Goal: Find specific page/section: Find specific page/section

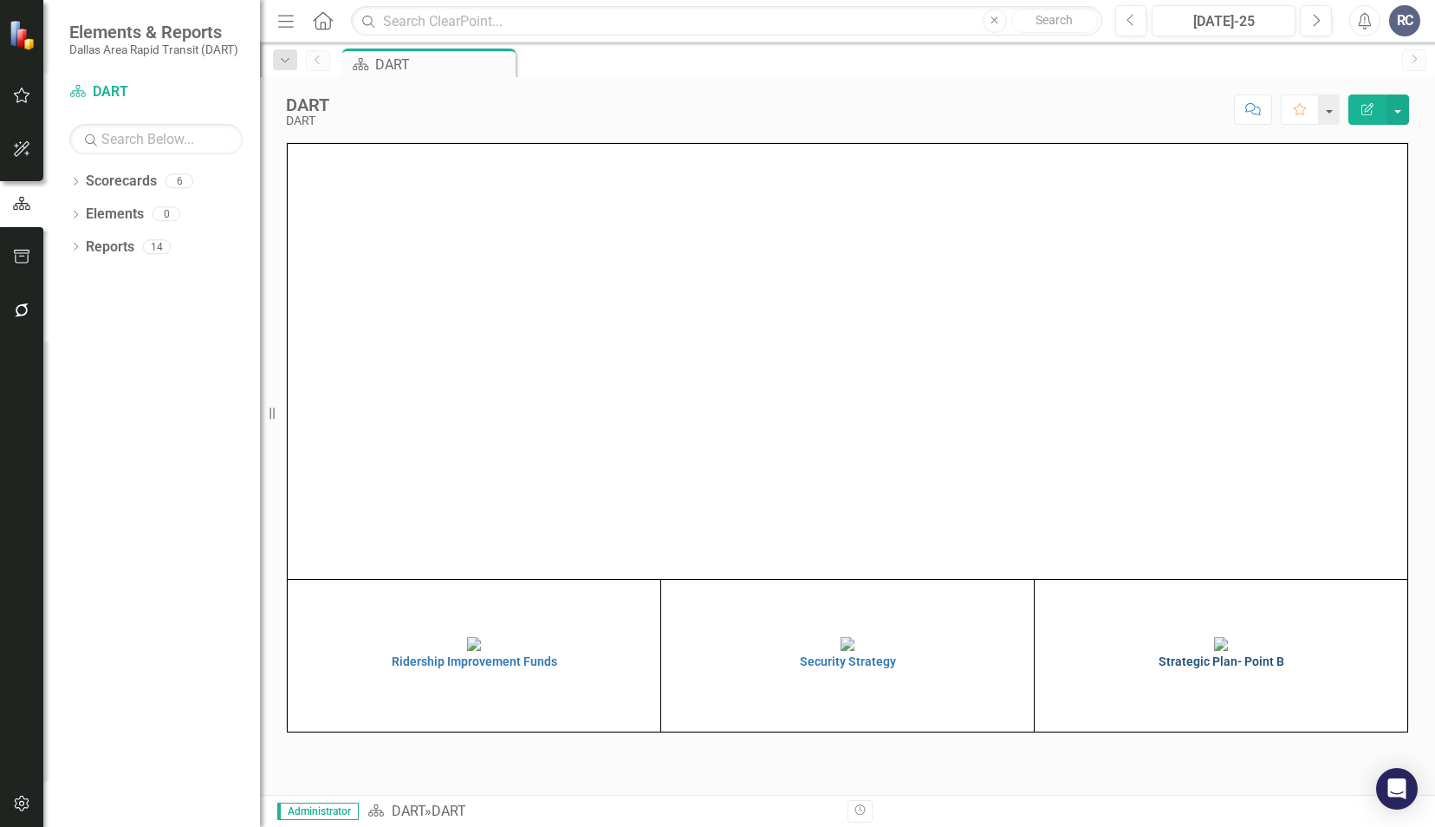
click at [1228, 651] on img at bounding box center [1221, 644] width 14 height 14
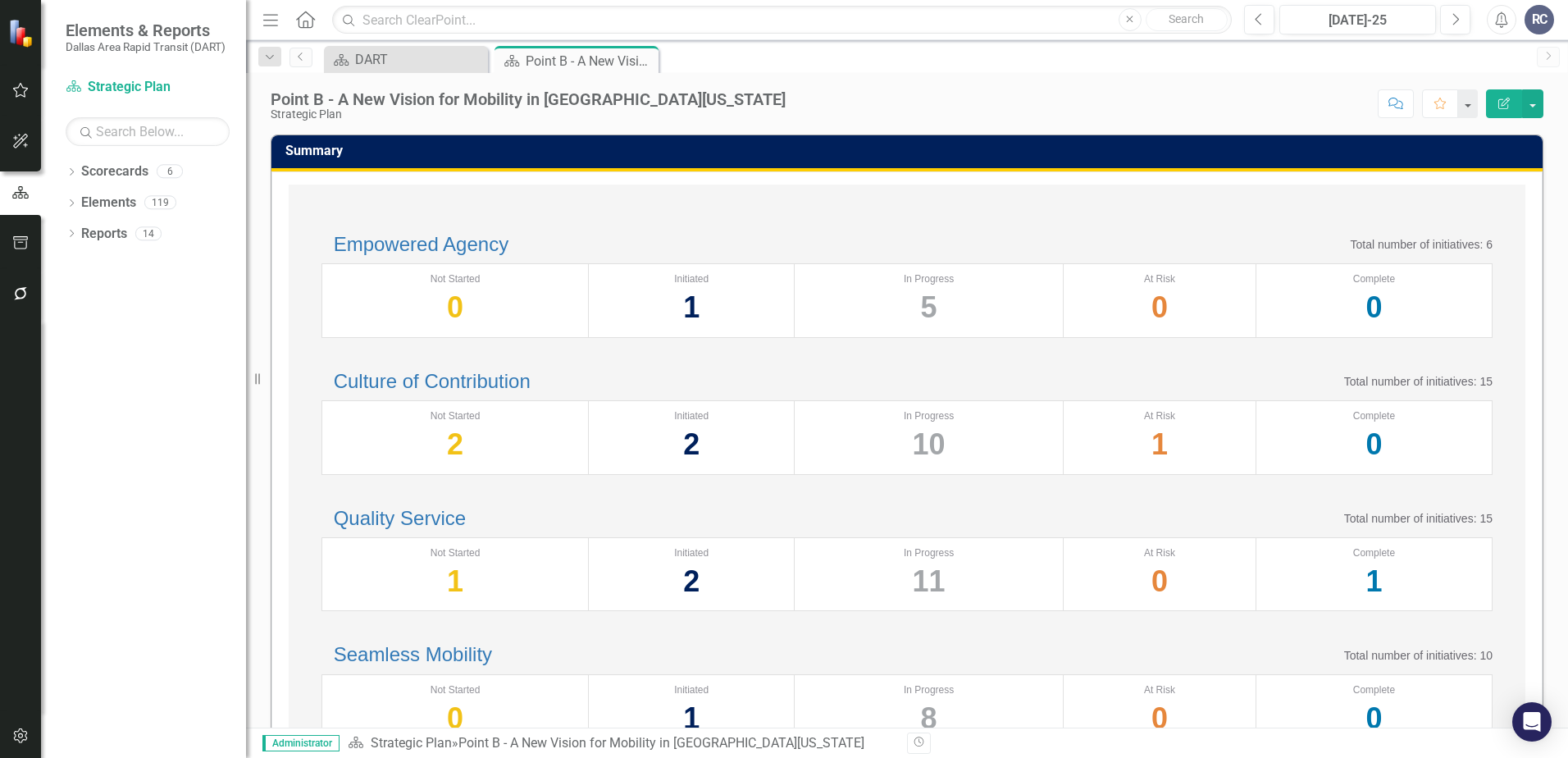
drag, startPoint x: 148, startPoint y: 312, endPoint x: 120, endPoint y: 286, distance: 38.2
click at [141, 307] on div "Dropdown Scorecards 6 Dropdown DART Strategic Plan Security Strategy Ridership …" at bounding box center [143, 458] width 205 height 600
click at [401, 205] on div "Empowered Agency Total number of initiatives: 6 Not Started 0 Initiated 1 In Pr…" at bounding box center [907, 628] width 1237 height 888
click at [260, 248] on div "Summary Empowered Agency Total number of initiatives: 6 Not Started 0 Initiated…" at bounding box center [907, 601] width 1297 height 975
click at [457, 103] on div "Point B - A New Vision for Mobility in [GEOGRAPHIC_DATA][US_STATE]" at bounding box center [528, 98] width 515 height 18
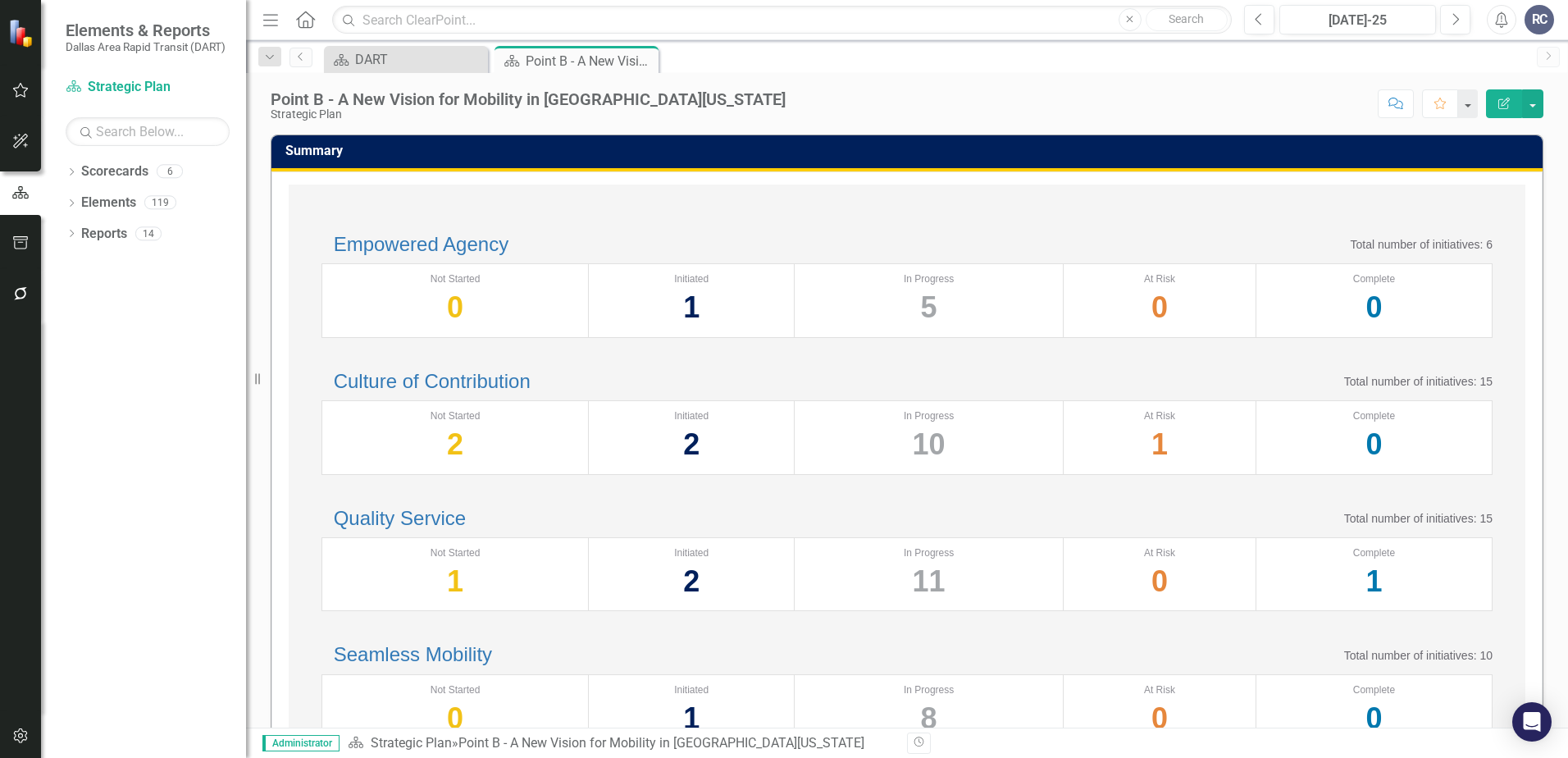
click at [483, 105] on div "Point B - A New Vision for Mobility in [GEOGRAPHIC_DATA][US_STATE]" at bounding box center [528, 98] width 515 height 18
click at [552, 222] on div "Empowered Agency Total number of initiatives: 6 Not Started 0 Initiated 1 In Pr…" at bounding box center [907, 286] width 1204 height 137
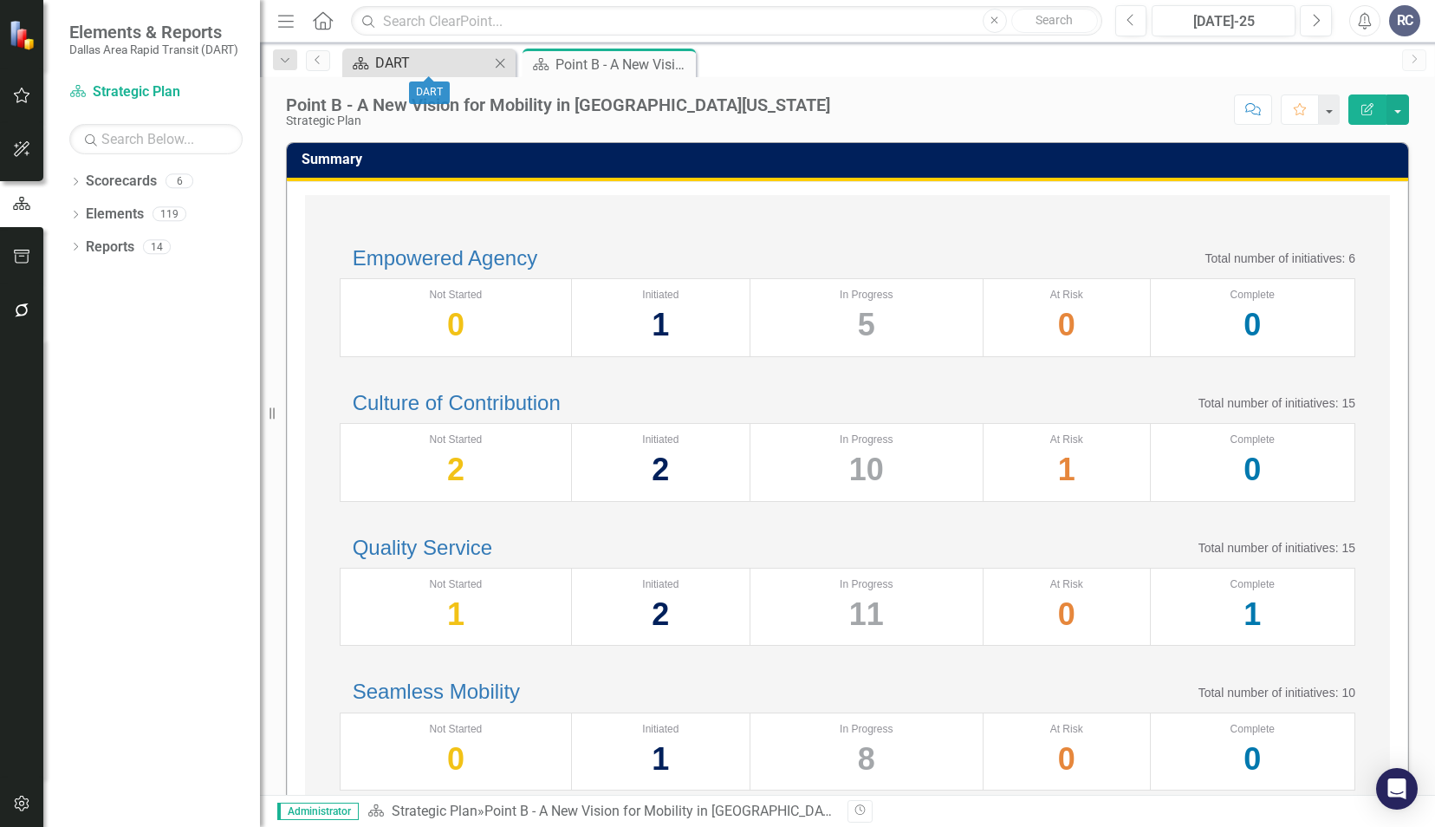
click at [427, 59] on div "DART" at bounding box center [432, 63] width 114 height 22
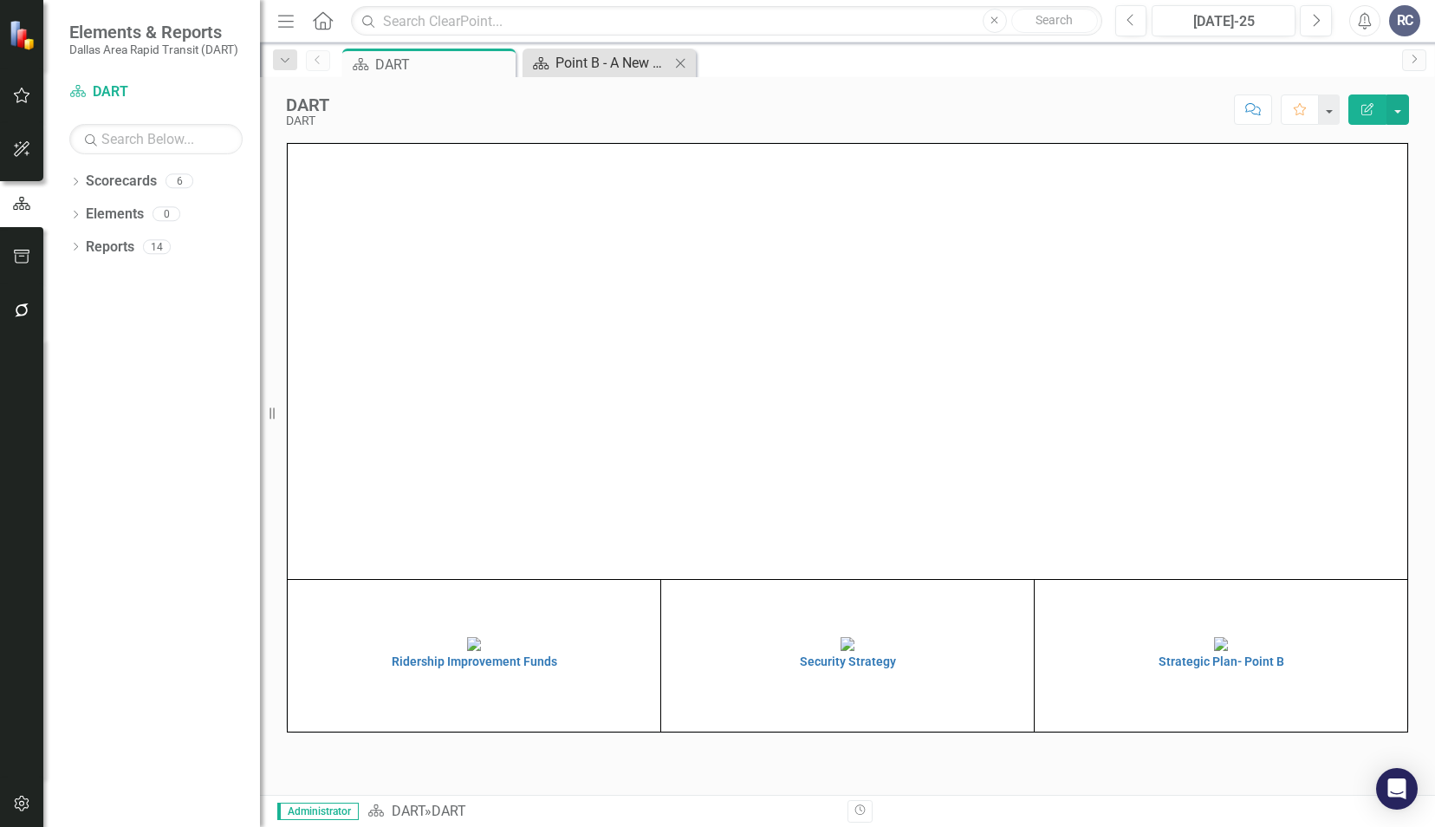
click at [638, 70] on div "Point B - A New Vision for Mobility in [GEOGRAPHIC_DATA][US_STATE]" at bounding box center [613, 63] width 114 height 22
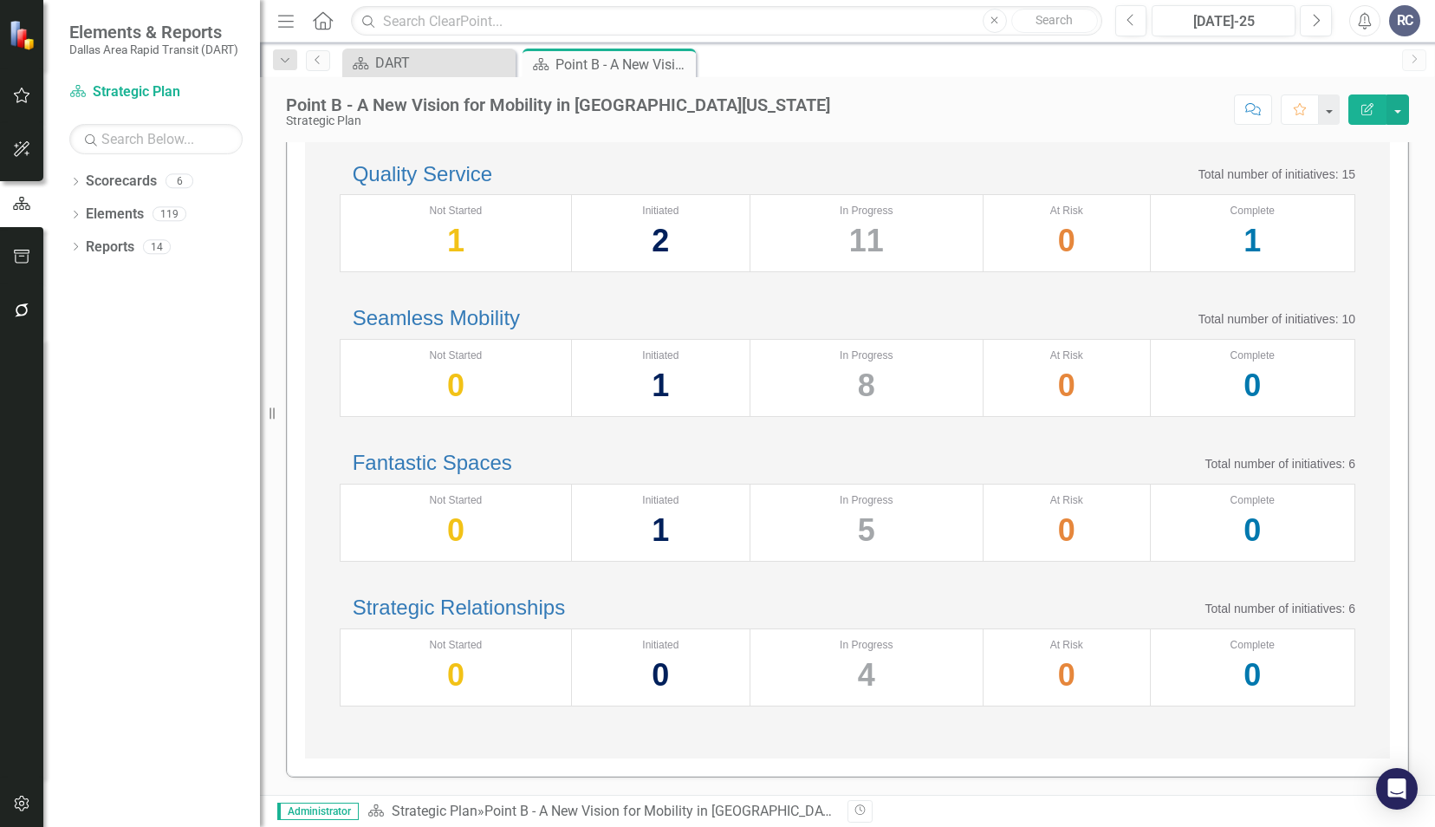
scroll to position [595, 0]
click at [758, 434] on div "Fantastic Spaces Total number of initiatives: 6 Not Started 0 Initiated 1 In Pr…" at bounding box center [847, 506] width 1050 height 145
click at [933, 307] on div "Seamless Mobility Total number of initiatives: 10" at bounding box center [848, 318] width 1016 height 23
click at [77, 187] on icon "Dropdown" at bounding box center [75, 184] width 12 height 10
click at [88, 216] on icon "Dropdown" at bounding box center [84, 213] width 13 height 10
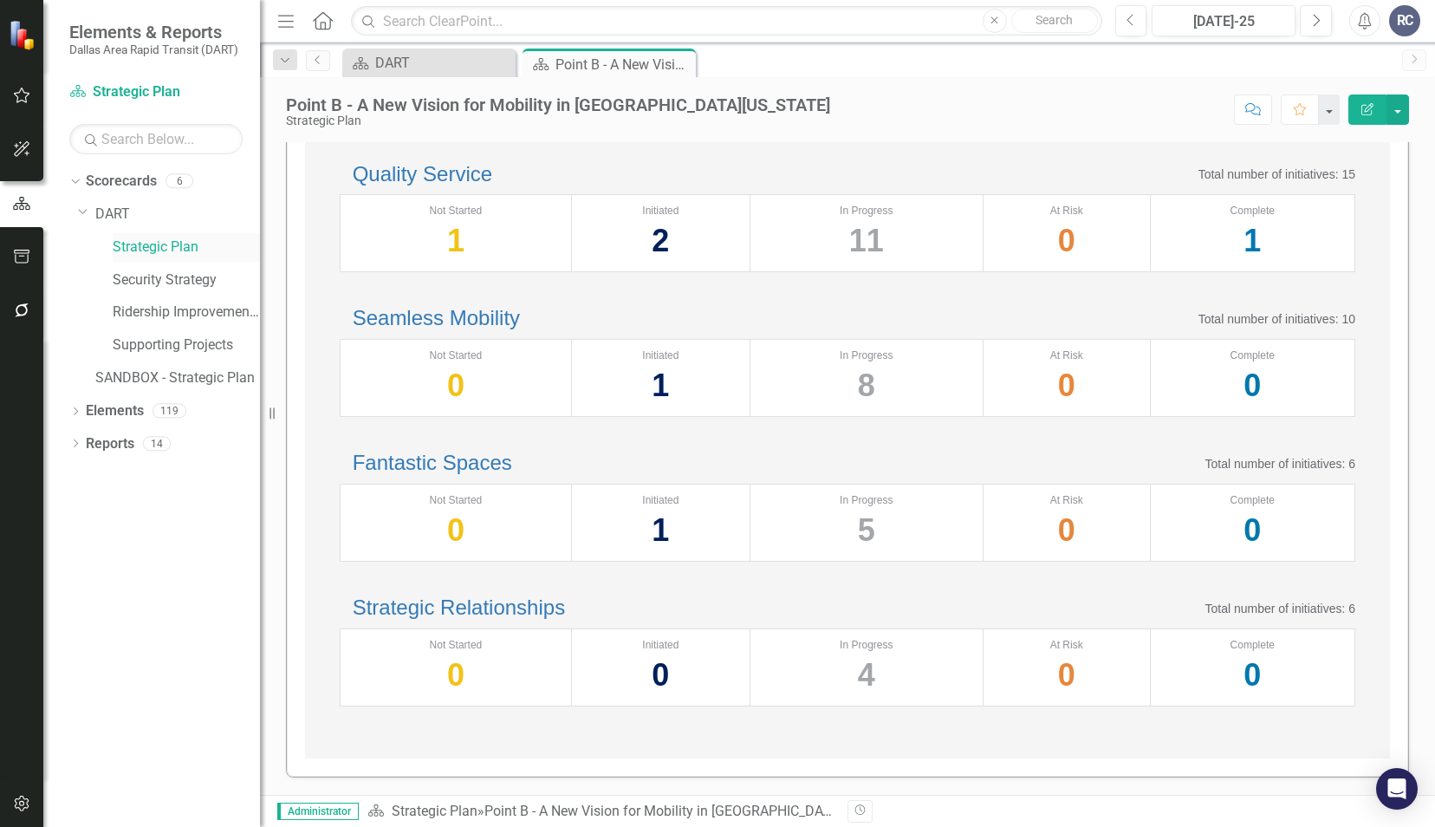
click at [136, 250] on link "Strategic Plan" at bounding box center [186, 247] width 147 height 20
click at [319, 237] on div "Empowered Agency Total number of initiatives: 6 Not Started 0 Initiated 1 In Pr…" at bounding box center [847, 290] width 1085 height 938
click at [309, 227] on div "Empowered Agency Total number of initiatives: 6 Not Started 0 Initiated 1 In Pr…" at bounding box center [847, 290] width 1085 height 938
click at [301, 518] on div "Empowered Agency Total number of initiatives: 6 Not Started 0 Initiated 1 In Pr…" at bounding box center [847, 293] width 1121 height 970
